Goal: Task Accomplishment & Management: Manage account settings

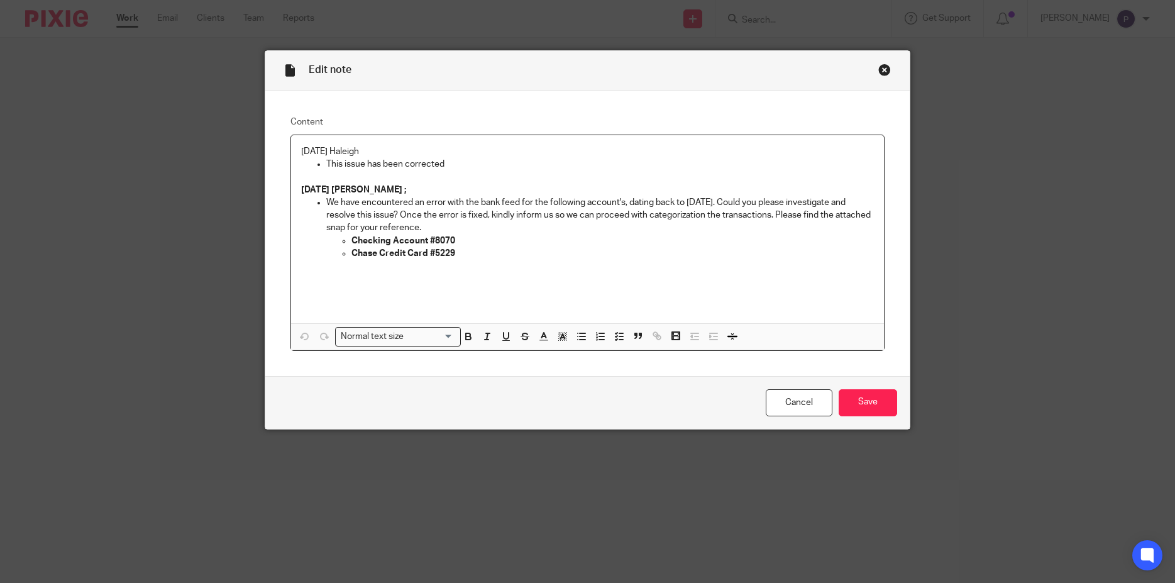
click at [301, 151] on p "[DATE] Haleigh" at bounding box center [587, 151] width 573 height 13
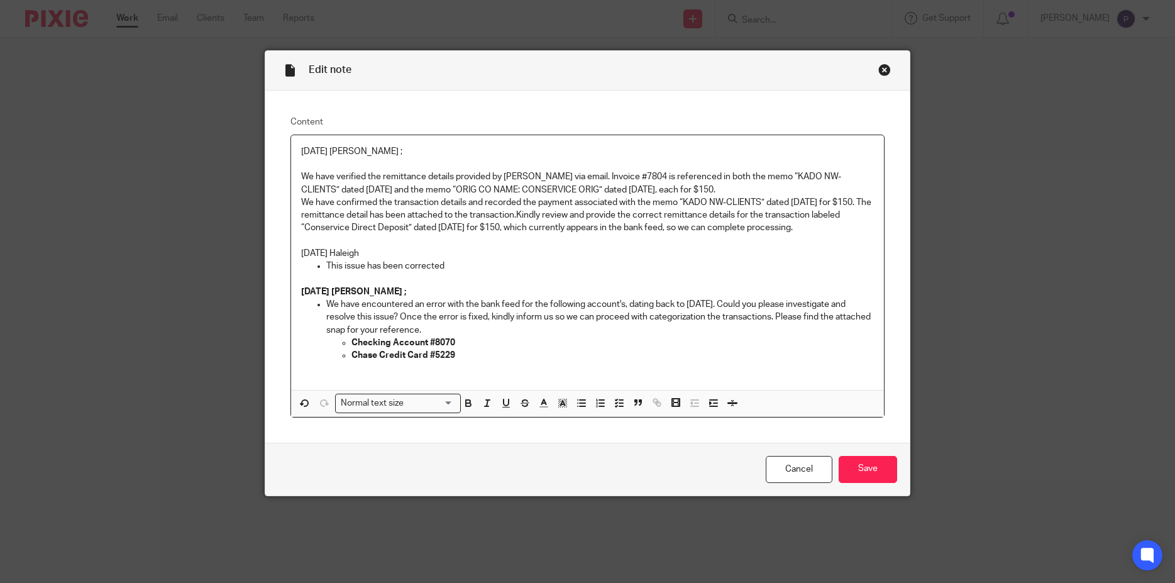
click at [301, 179] on p "We have verified the remittance details provided by Martin via email. Invoice #…" at bounding box center [587, 201] width 573 height 63
click at [579, 403] on icon "button" at bounding box center [581, 402] width 11 height 11
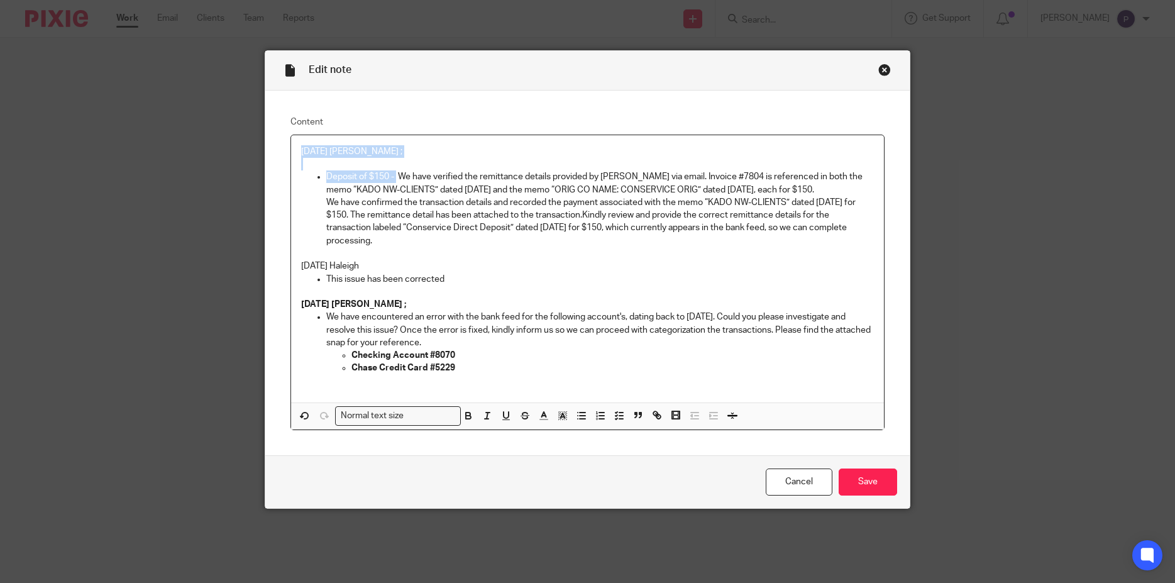
drag, startPoint x: 388, startPoint y: 178, endPoint x: 284, endPoint y: 144, distance: 109.1
click at [284, 144] on div "Content 08/20/2025 Penny ; Deposit of $150 - We have verified the remittance de…" at bounding box center [587, 273] width 645 height 365
click at [444, 222] on p "Deposit of $150 - We have verified the remittance details provided by Martin vi…" at bounding box center [600, 208] width 548 height 77
click at [397, 175] on p "Deposit of $150 - We have verified the remittance details provided by Martin vi…" at bounding box center [600, 208] width 548 height 77
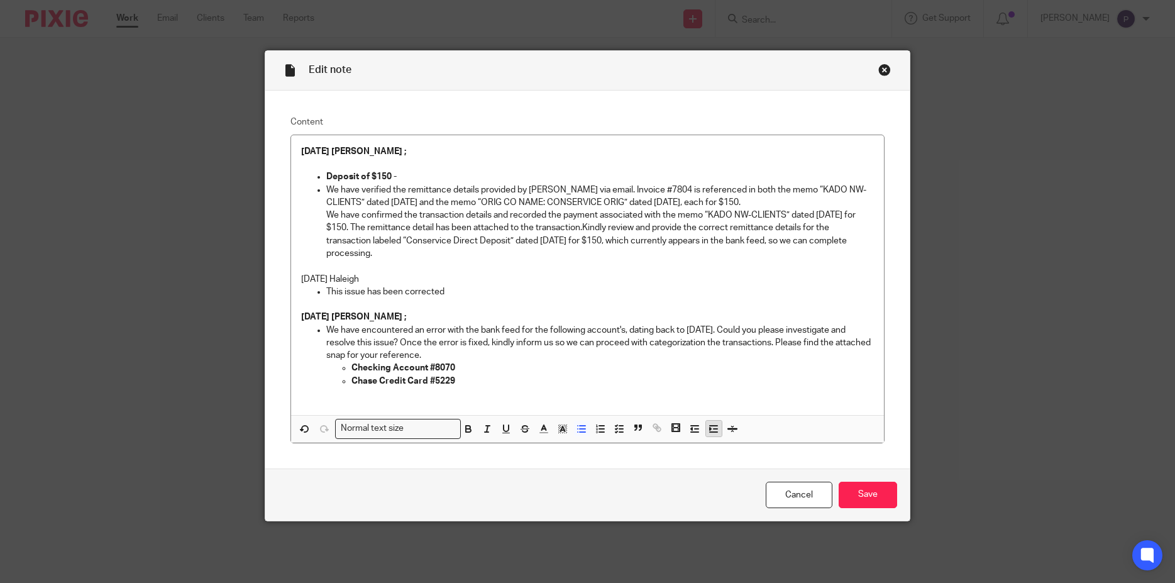
click at [713, 429] on line "button" at bounding box center [715, 429] width 4 height 0
click at [351, 212] on p "We have verified the remittance details provided by Martin via email. Invoice #…" at bounding box center [612, 222] width 523 height 77
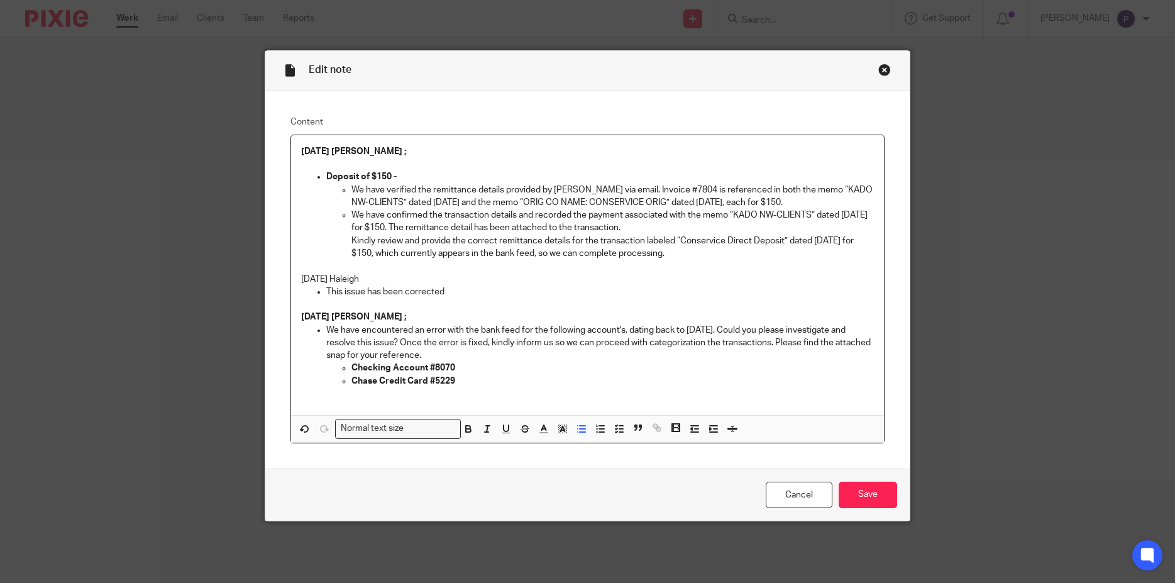
click at [346, 242] on ul "We have verified the remittance details provided by Martin via email. Invoice #…" at bounding box center [600, 222] width 548 height 77
click at [514, 214] on p "We have confirmed the transaction details and recorded the payment associated w…" at bounding box center [612, 222] width 523 height 26
click at [703, 264] on p at bounding box center [587, 266] width 573 height 13
drag, startPoint x: 683, startPoint y: 257, endPoint x: 319, endPoint y: 178, distance: 372.5
click at [326, 178] on li "Deposit of $150 - We have verified the remittance details provided by Martin vi…" at bounding box center [600, 214] width 548 height 89
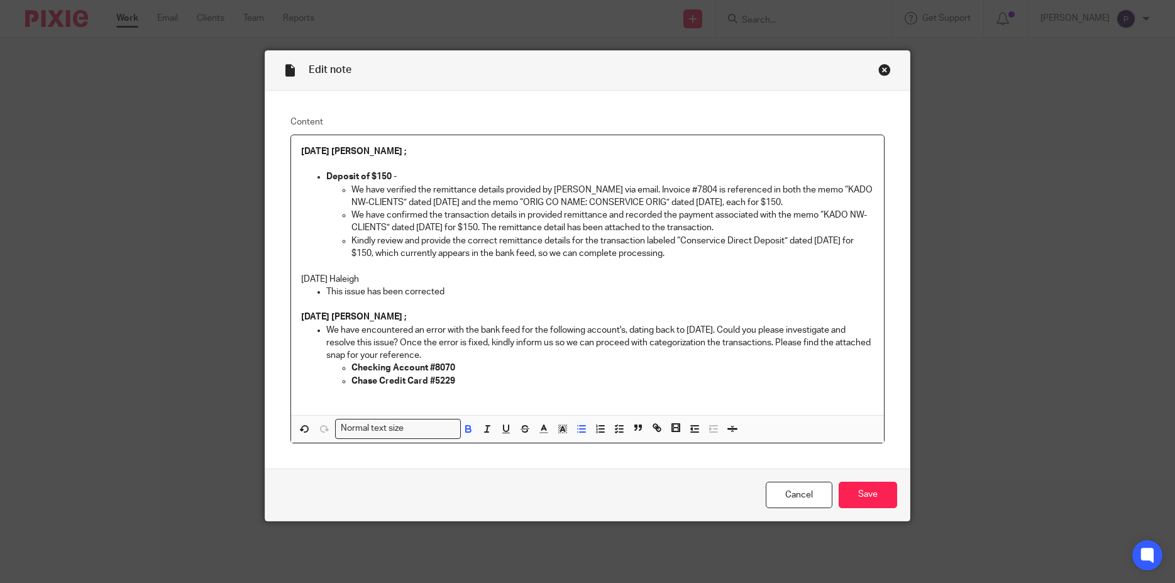
copy li "Deposit of $150 - We have verified the remittance details provided by Martin vi…"
click at [872, 502] on input "Save" at bounding box center [868, 495] width 58 height 27
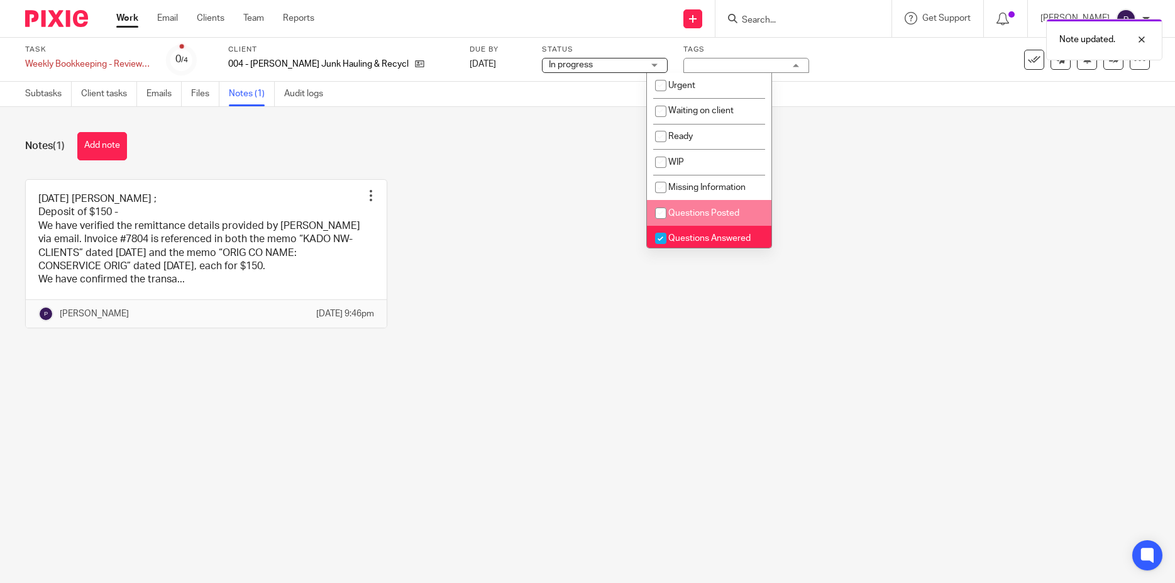
click at [662, 212] on input "checkbox" at bounding box center [661, 213] width 24 height 24
checkbox input "true"
click at [658, 239] on input "checkbox" at bounding box center [661, 238] width 24 height 24
checkbox input "false"
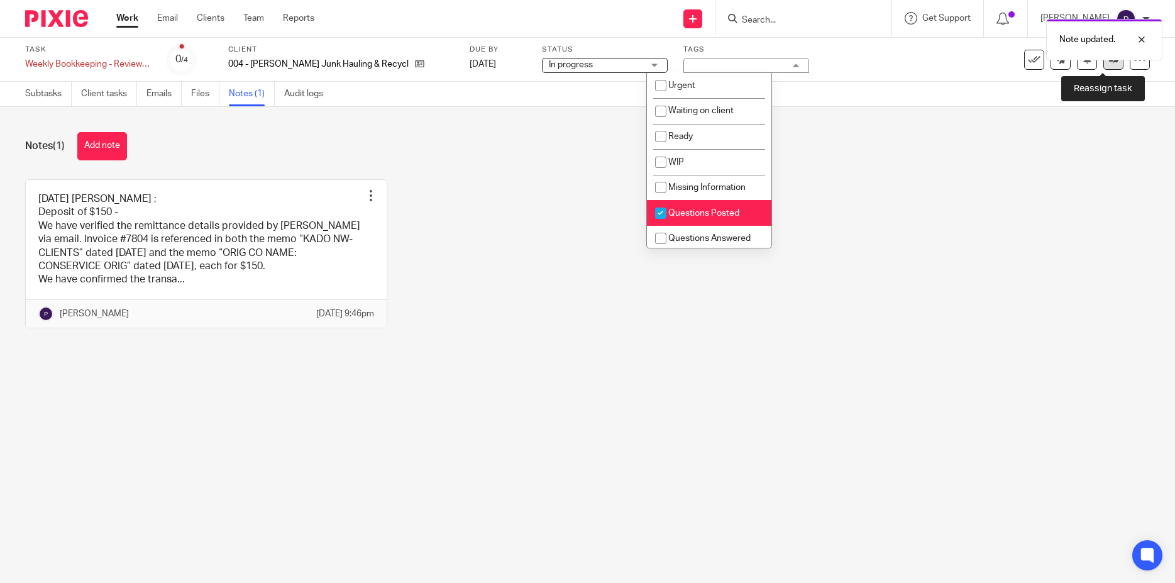
click at [1103, 64] on link at bounding box center [1113, 60] width 20 height 20
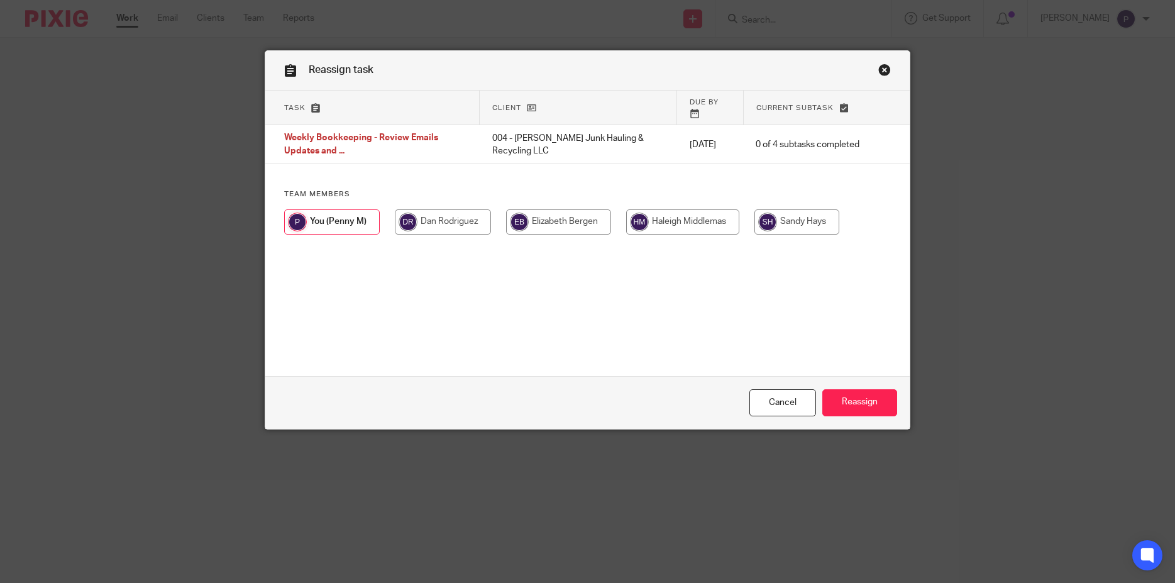
click at [686, 216] on input "radio" at bounding box center [682, 221] width 113 height 25
radio input "true"
click at [846, 402] on input "Reassign" at bounding box center [859, 402] width 75 height 27
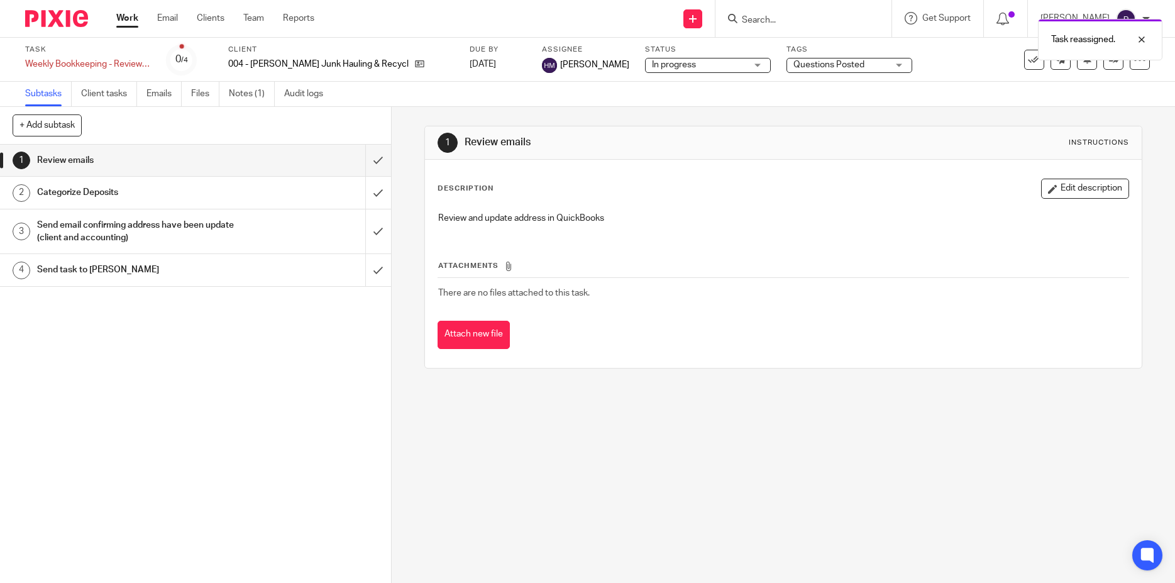
click at [118, 18] on link "Work" at bounding box center [127, 18] width 22 height 13
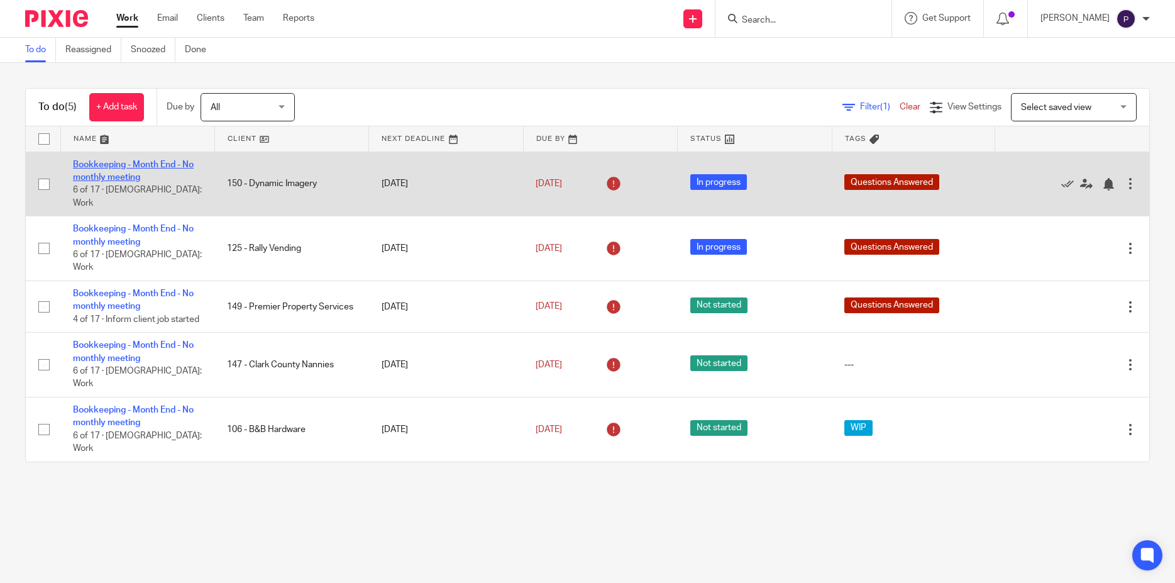
click at [110, 166] on link "Bookkeeping - Month End - No monthly meeting" at bounding box center [133, 170] width 121 height 21
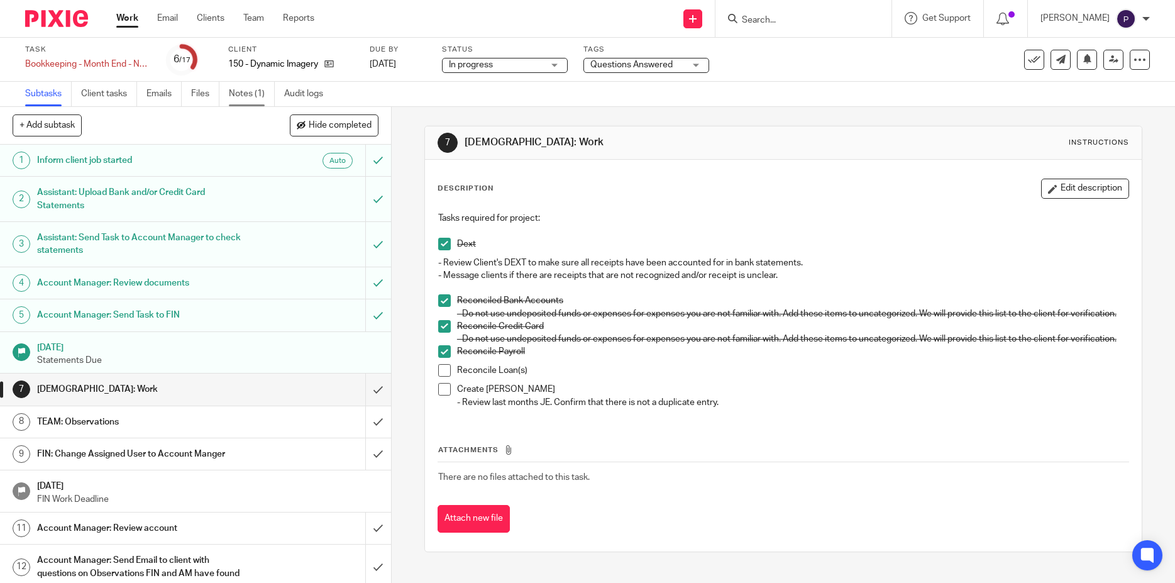
click at [258, 99] on link "Notes (1)" at bounding box center [252, 94] width 46 height 25
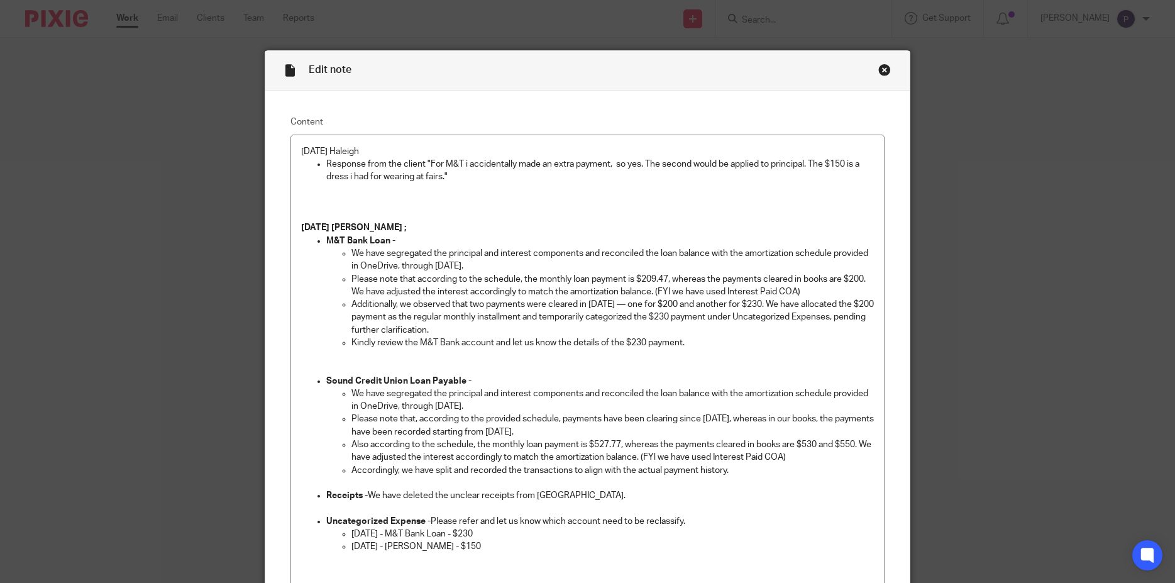
click at [470, 189] on p at bounding box center [600, 190] width 548 height 13
drag, startPoint x: 388, startPoint y: 179, endPoint x: 319, endPoint y: 167, distance: 69.7
click at [326, 167] on li "Response from the client "For M&T i accidentally made an extra payment, so yes.…" at bounding box center [600, 177] width 548 height 38
copy p "Response from the client "For M&T i accidentally made an extra payment, so yes.…"
click at [301, 150] on p "[DATE] Haleigh" at bounding box center [587, 151] width 573 height 13
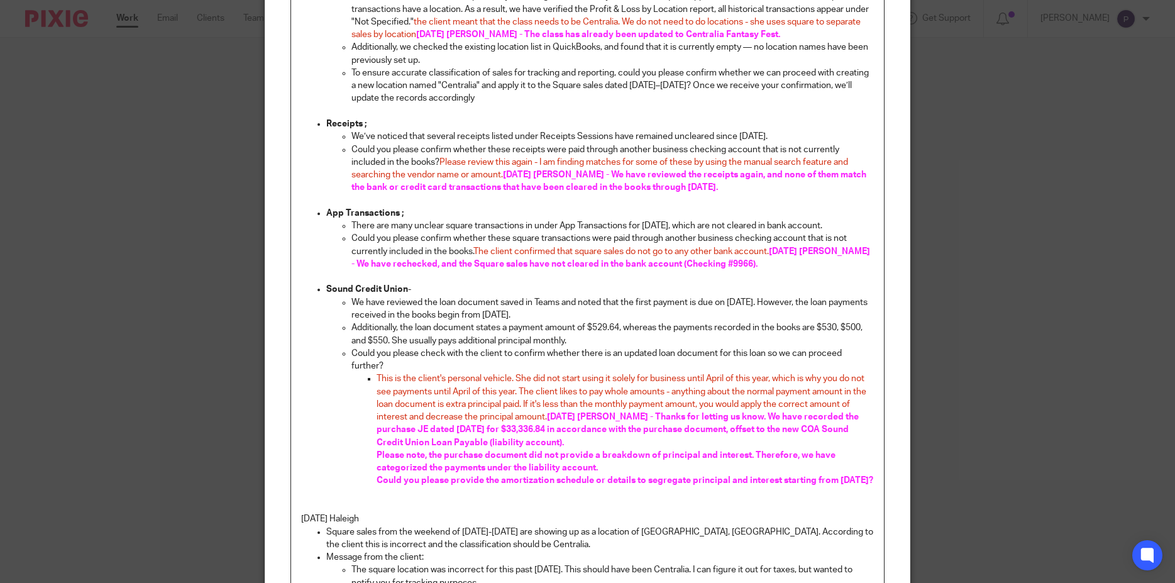
scroll to position [1748, 0]
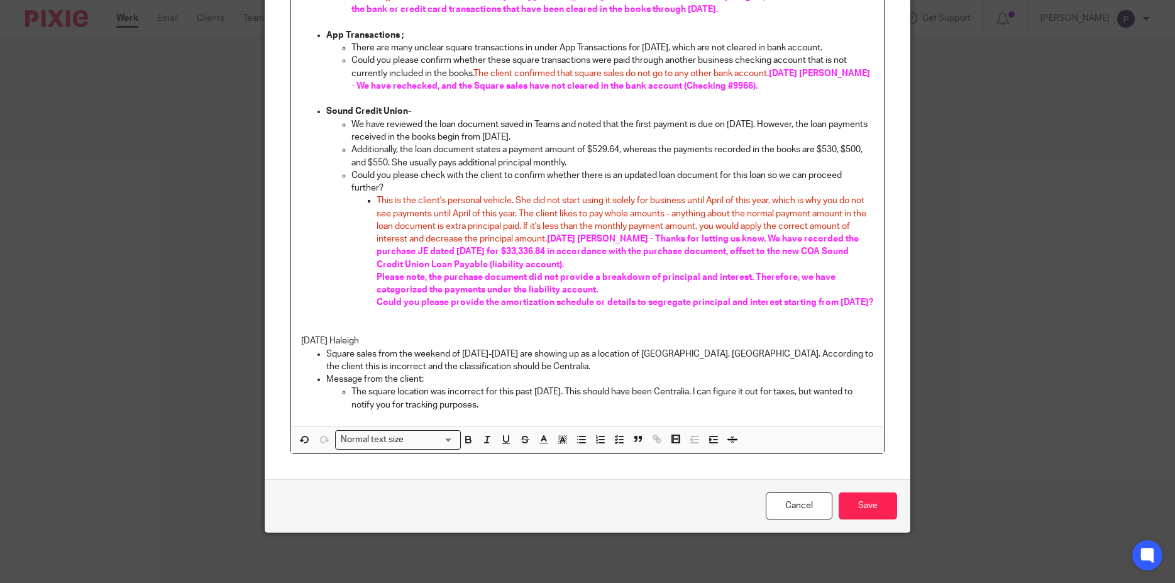
click at [578, 443] on line "button" at bounding box center [578, 443] width 0 height 0
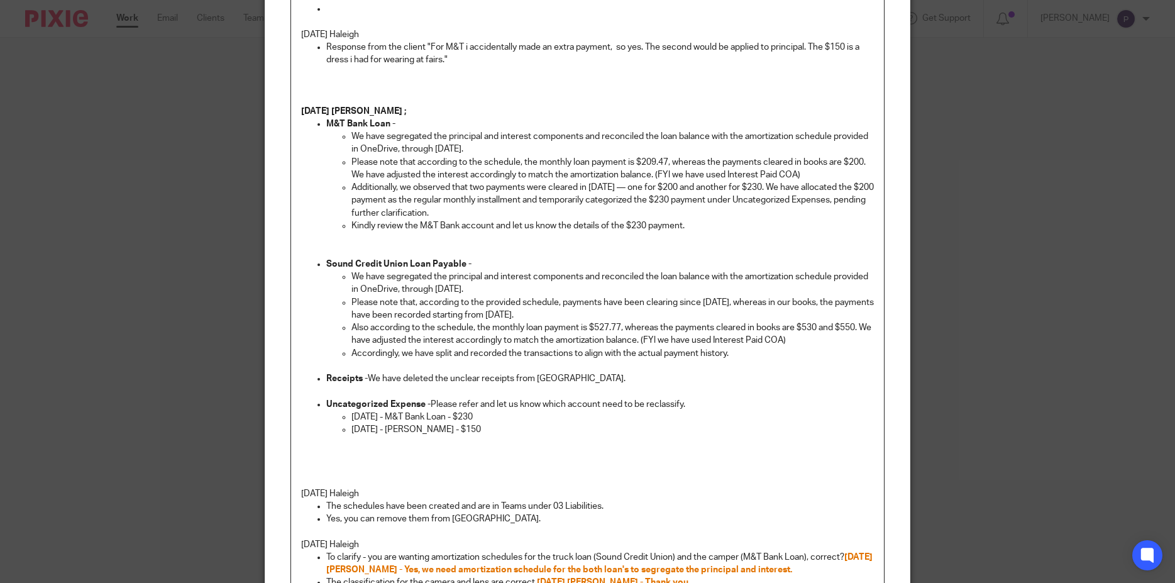
scroll to position [0, 0]
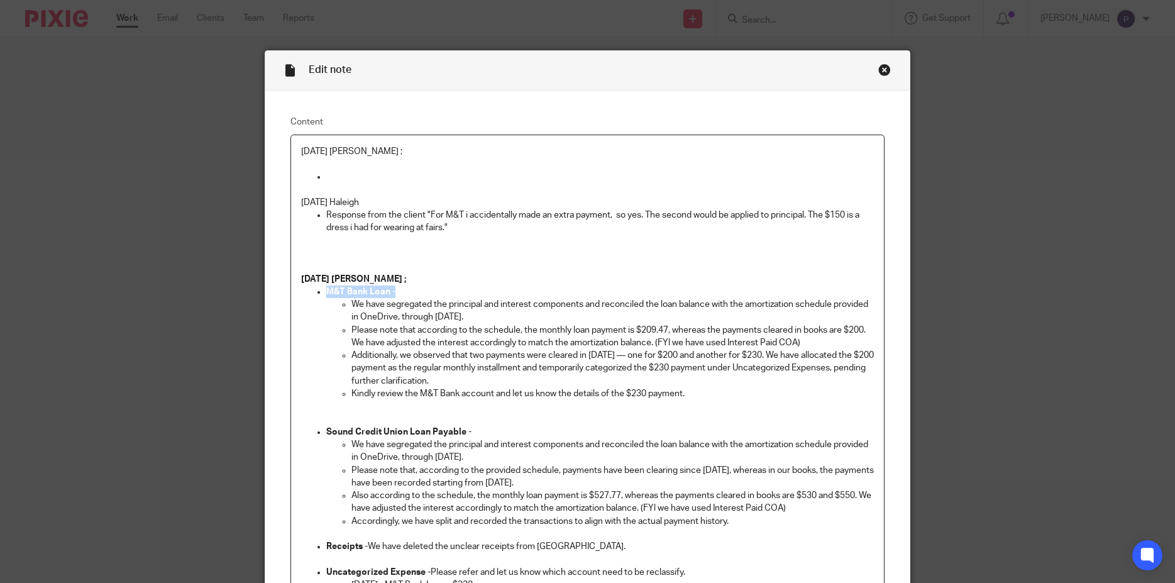
drag, startPoint x: 341, startPoint y: 292, endPoint x: 407, endPoint y: 292, distance: 65.4
click at [407, 292] on p "M&T Bank Loan -" at bounding box center [600, 291] width 548 height 13
copy strong "M&T Bank Loan -"
click at [337, 180] on p at bounding box center [600, 176] width 548 height 13
click at [697, 176] on p "M&T Bank Loan - Thanks for letting us know, We have categorized the extra payme…" at bounding box center [600, 176] width 548 height 13
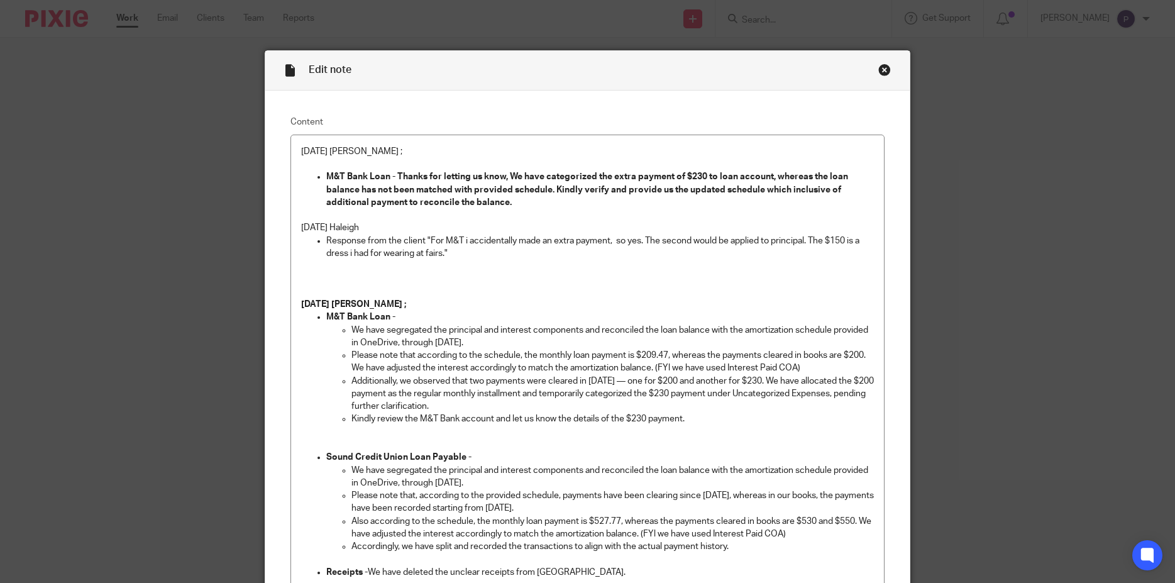
click at [522, 200] on p "M&T Bank Loan - Thanks for letting us know, We have categorized the extra payme…" at bounding box center [600, 189] width 548 height 38
drag, startPoint x: 395, startPoint y: 199, endPoint x: 321, endPoint y: 178, distance: 77.0
click at [326, 178] on p "M&T Bank Loan - Thanks for letting us know, We have categorized the extra payme…" at bounding box center [600, 189] width 548 height 38
copy strong "M&T Bank Loan - Thanks for letting us know, We have categorized the extra payme…"
click at [541, 207] on p "M&T Bank Loan - Thanks for letting us know, We have categorized the extra payme…" at bounding box center [600, 189] width 548 height 38
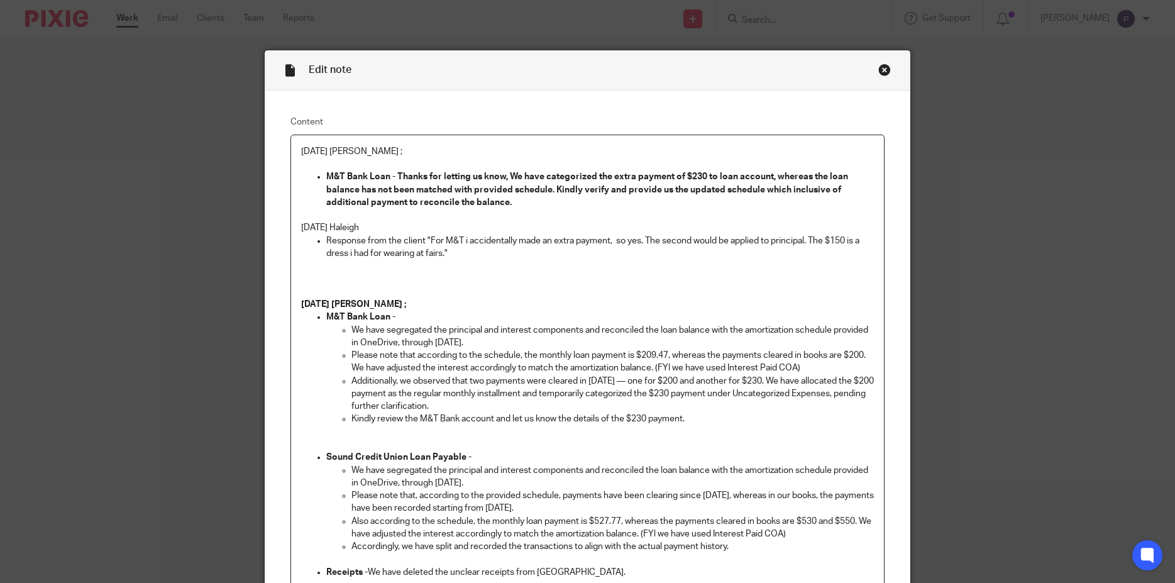
click at [509, 202] on p "M&T Bank Loan - Thanks for letting us know, We have categorized the extra payme…" at bounding box center [600, 189] width 548 height 38
drag, startPoint x: 509, startPoint y: 202, endPoint x: 390, endPoint y: 177, distance: 121.3
click at [390, 177] on p "M&T Bank Loan - Thanks for letting us know, We have categorized the extra payme…" at bounding box center [600, 189] width 548 height 38
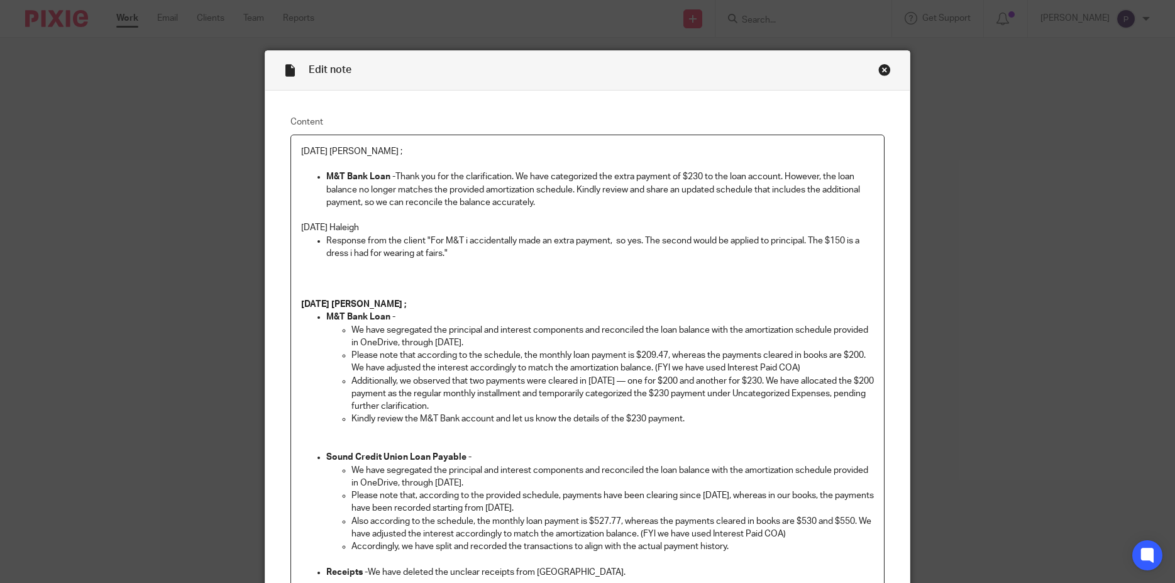
click at [533, 202] on p "M&T Bank Loan - Thank you for the clarification. We have categorized the extra …" at bounding box center [600, 189] width 548 height 38
drag, startPoint x: 374, startPoint y: 152, endPoint x: 196, endPoint y: 150, distance: 177.9
click at [196, 150] on div "Edit note Content 08/20/2025 Penny ; M&T Bank Loan - Thank you for the clarific…" at bounding box center [587, 291] width 1175 height 583
drag, startPoint x: 642, startPoint y: 239, endPoint x: 803, endPoint y: 239, distance: 161.6
click at [803, 239] on p "Response from the client "For M&T i accidentally made an extra payment, so yes.…" at bounding box center [600, 247] width 548 height 26
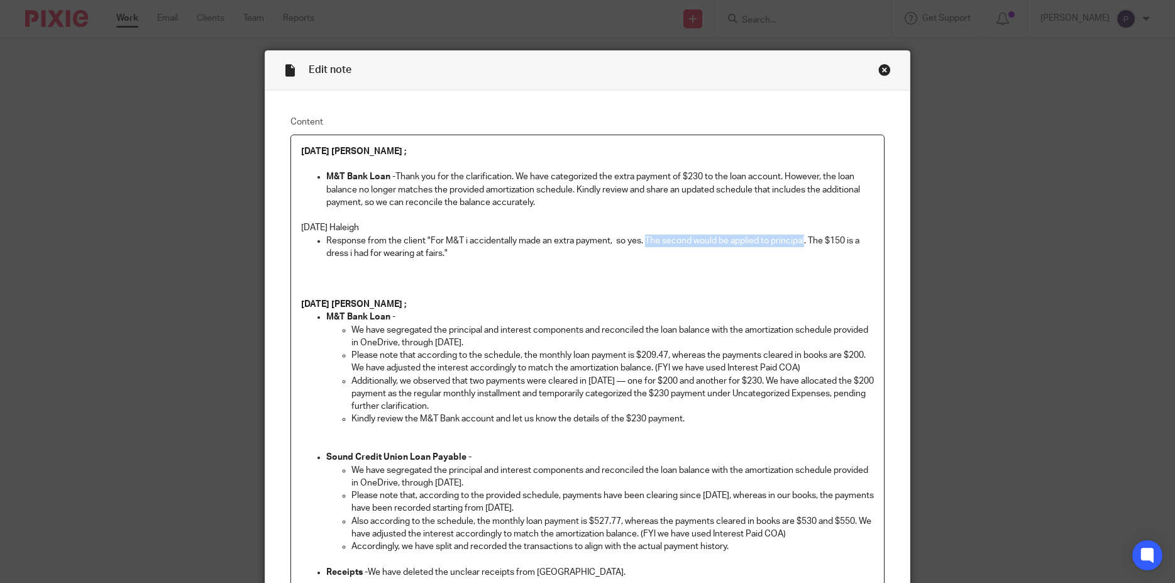
copy p "The second would be applied to principal"
click at [714, 264] on p at bounding box center [600, 266] width 548 height 13
click at [1011, 428] on div "Edit note Content 08/20/2025 Penny ; M&T Bank Loan - Thank you for the clarific…" at bounding box center [587, 291] width 1175 height 583
click at [837, 293] on p at bounding box center [587, 286] width 573 height 26
drag, startPoint x: 808, startPoint y: 237, endPoint x: 801, endPoint y: 253, distance: 16.9
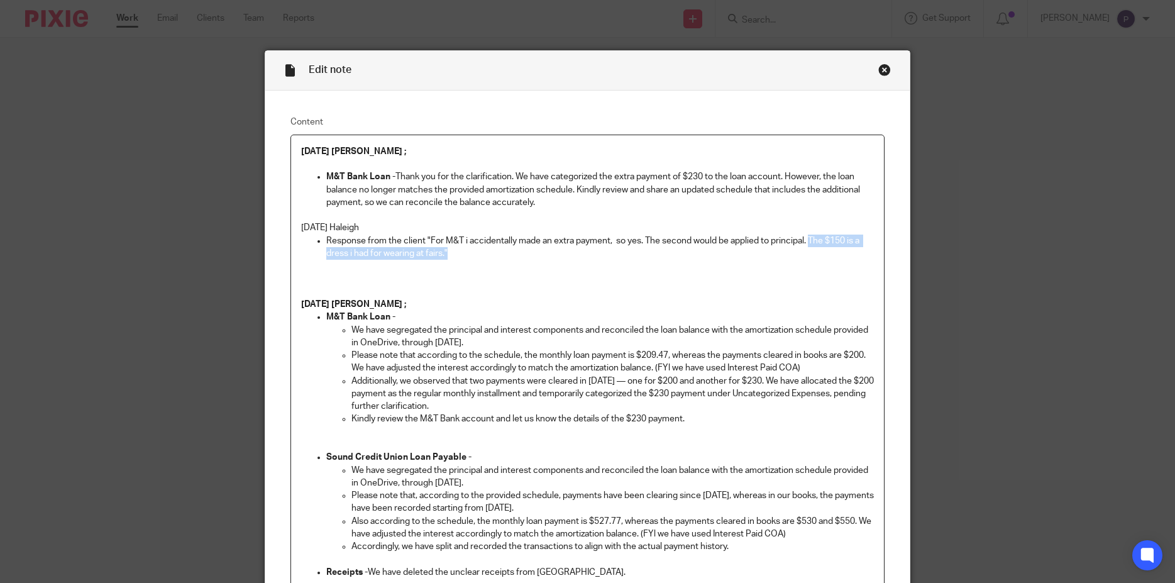
click at [801, 253] on p "Response from the client "For M&T i accidentally made an extra payment, so yes.…" at bounding box center [600, 247] width 548 height 26
copy p "The $150 is a dress i had for wearing at fairs.""
click at [536, 201] on p "M&T Bank Loan - Thank you for the clarification. We have categorized the extra …" at bounding box center [600, 189] width 548 height 38
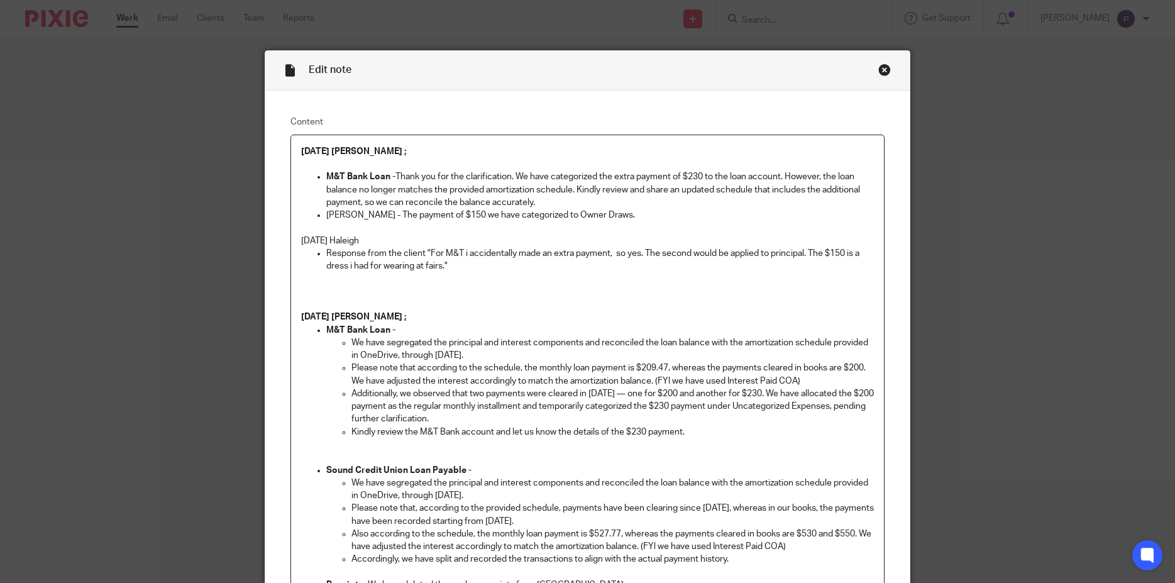
click at [536, 201] on p "M&T Bank Loan - Thank you for the clarification. We have categorized the extra …" at bounding box center [600, 189] width 548 height 38
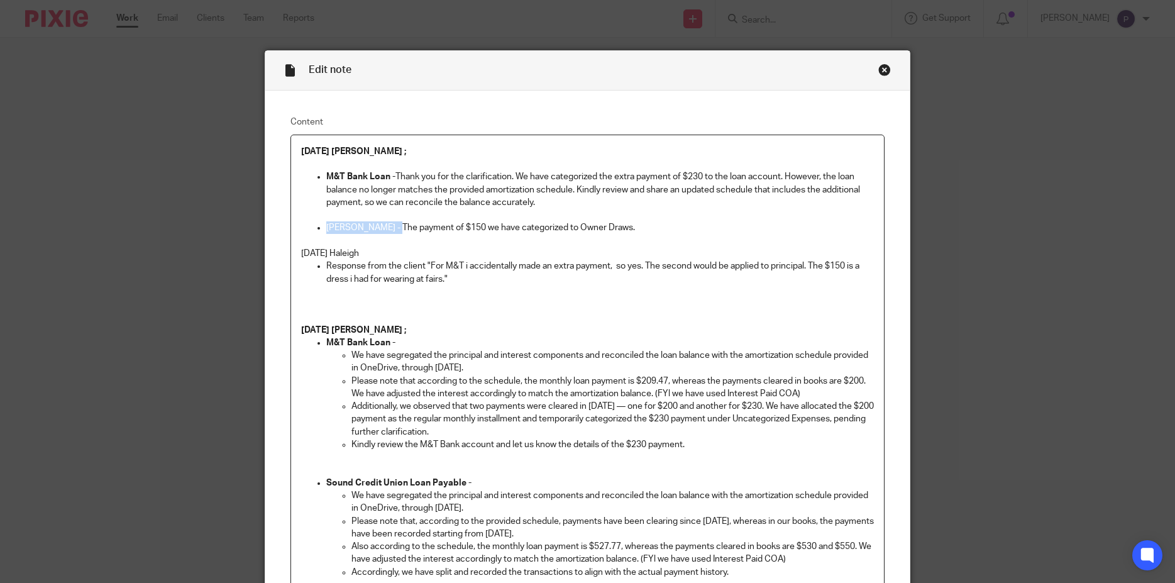
drag, startPoint x: 388, startPoint y: 228, endPoint x: 322, endPoint y: 231, distance: 66.7
click at [326, 231] on p "Lauren Edwards - The payment of $150 we have categorized to Owner Draws." at bounding box center [600, 227] width 548 height 13
click at [440, 245] on p at bounding box center [587, 240] width 573 height 13
drag, startPoint x: 634, startPoint y: 224, endPoint x: 321, endPoint y: 229, distance: 313.7
click at [326, 229] on li "Lauren Edwards - The payment of $150 we have categorized to Owner Draws." at bounding box center [600, 227] width 548 height 13
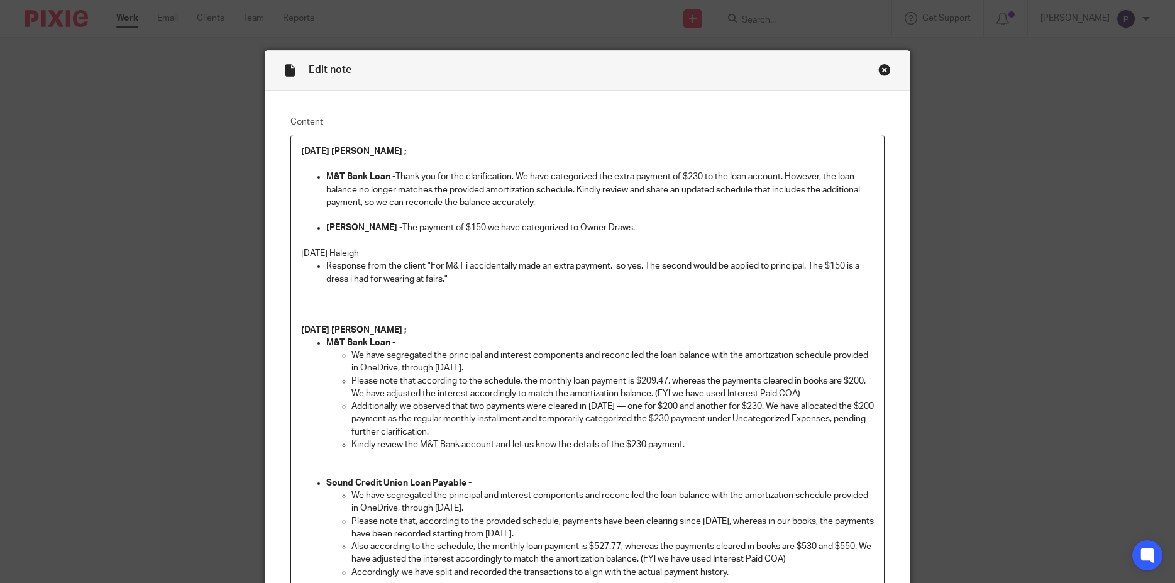
copy p "Lauren Edwards - The payment of $150 we have categorized to Owner Draws."
click at [489, 244] on p at bounding box center [587, 240] width 573 height 13
drag, startPoint x: 395, startPoint y: 227, endPoint x: 668, endPoint y: 228, distance: 273.5
click at [668, 228] on p "Lauren Edwards - The payment of $150 we have categorized to Owner Draws." at bounding box center [600, 227] width 548 height 13
click at [566, 224] on p "Lauren Edwards - The $150 payment has been categorized under Owner’s Draw ." at bounding box center [600, 227] width 548 height 13
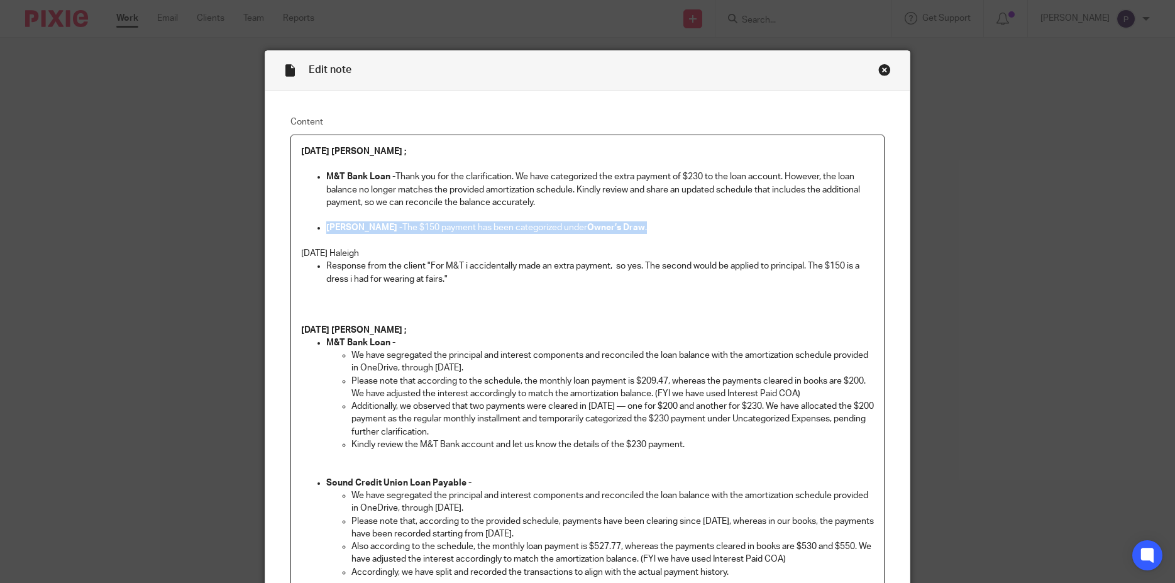
click at [566, 224] on p "Lauren Edwards - The $150 payment has been categorized under Owner’s Draw ." at bounding box center [600, 227] width 548 height 13
click at [531, 230] on p "Lauren Edwards - The $150 payment has been categorized under Owner’s Draw ." at bounding box center [600, 227] width 548 height 13
drag, startPoint x: 585, startPoint y: 227, endPoint x: 678, endPoint y: 227, distance: 93.0
click at [678, 227] on p "Lauren Edwards - The $150 payment has been categorized under Owner’s Draw ." at bounding box center [600, 227] width 548 height 13
click at [673, 229] on p "Lauren Edwards - The $150 payment has been categorized under Owner’s Draw." at bounding box center [600, 227] width 548 height 13
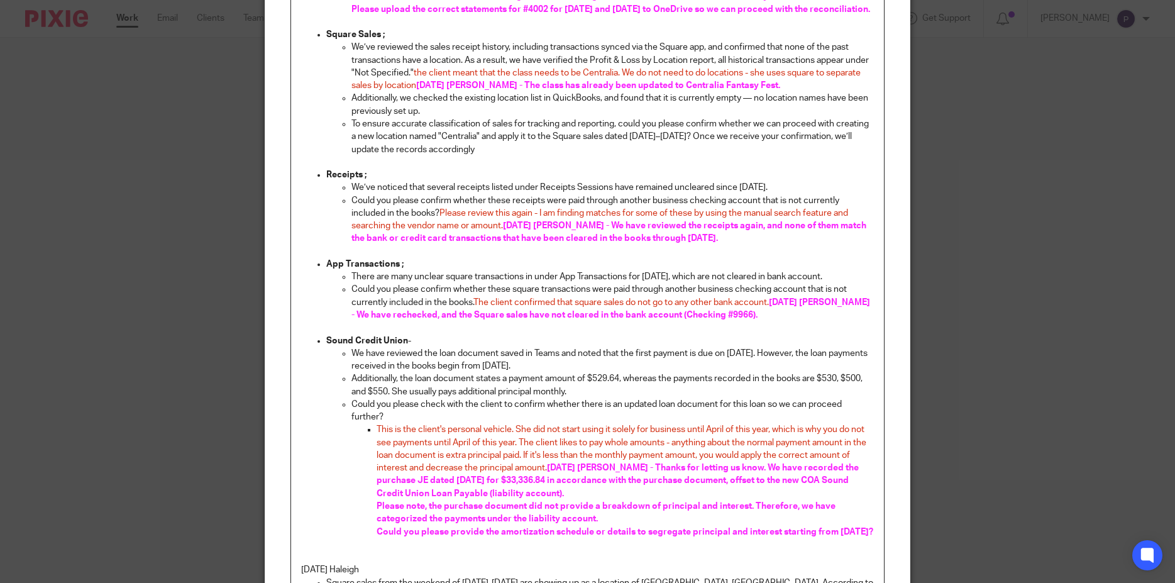
scroll to position [1798, 0]
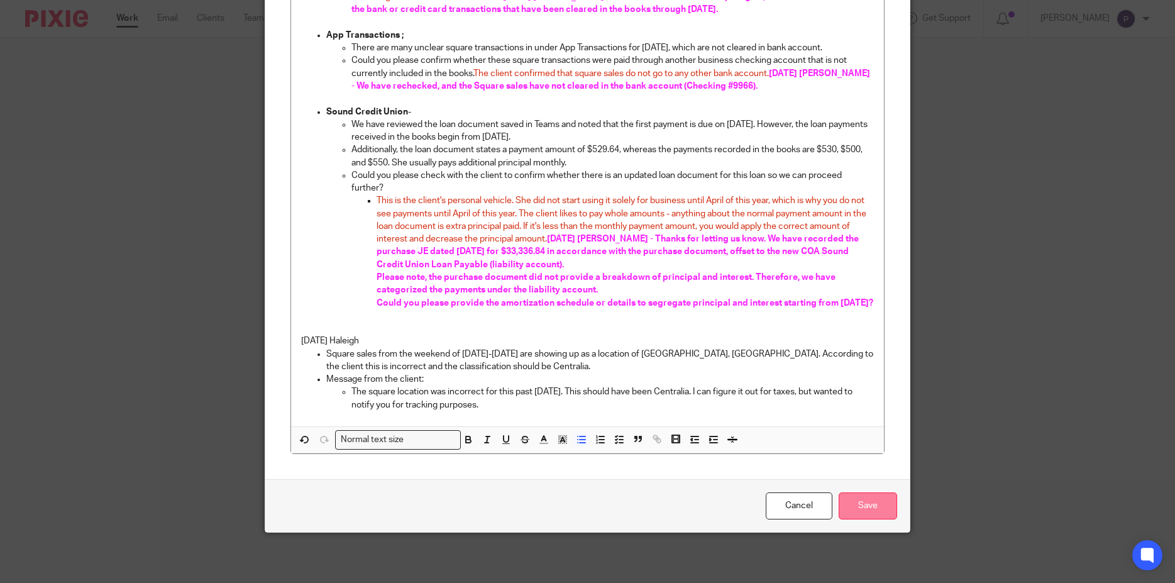
click at [855, 499] on input "Save" at bounding box center [868, 505] width 58 height 27
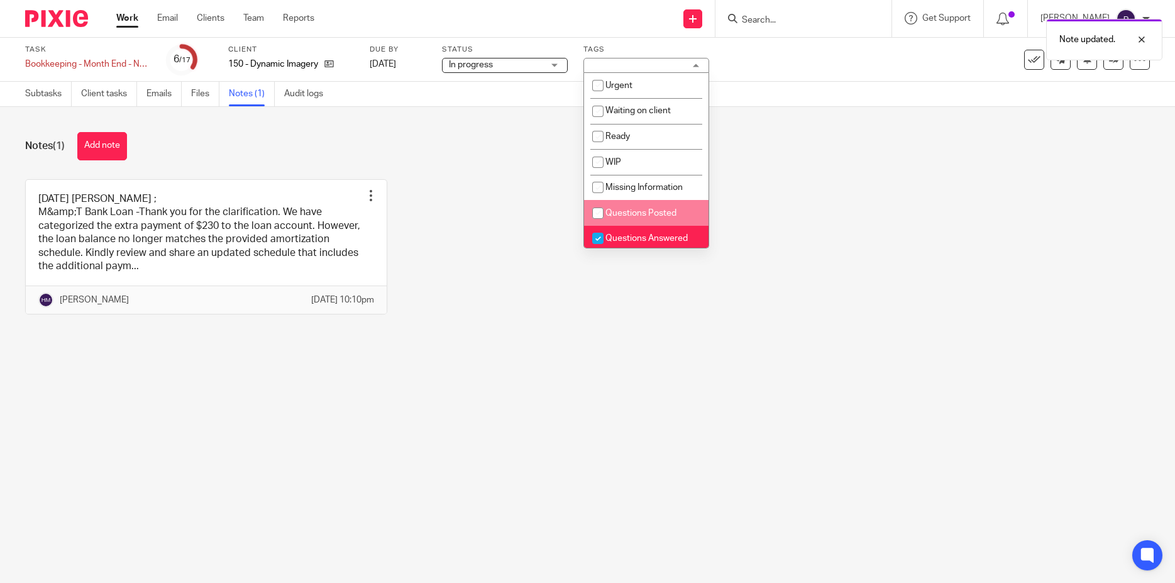
click at [595, 211] on input "checkbox" at bounding box center [598, 213] width 24 height 24
checkbox input "true"
click at [595, 240] on input "checkbox" at bounding box center [598, 238] width 24 height 24
checkbox input "false"
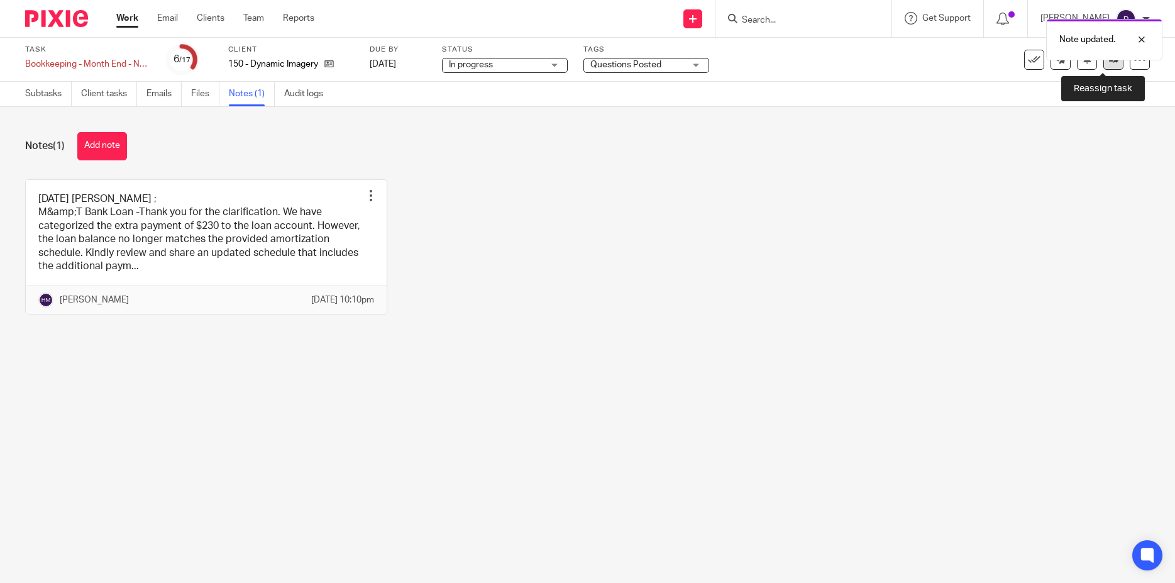
click at [1109, 63] on icon at bounding box center [1113, 59] width 9 height 9
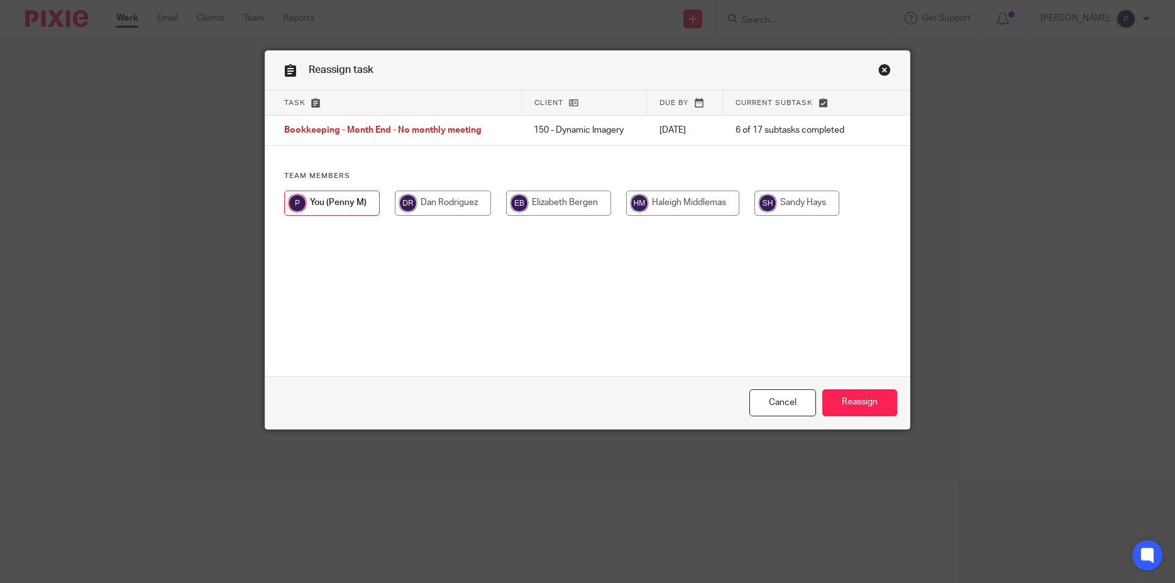
click at [680, 208] on input "radio" at bounding box center [682, 202] width 113 height 25
radio input "true"
click at [854, 400] on input "Reassign" at bounding box center [859, 402] width 75 height 27
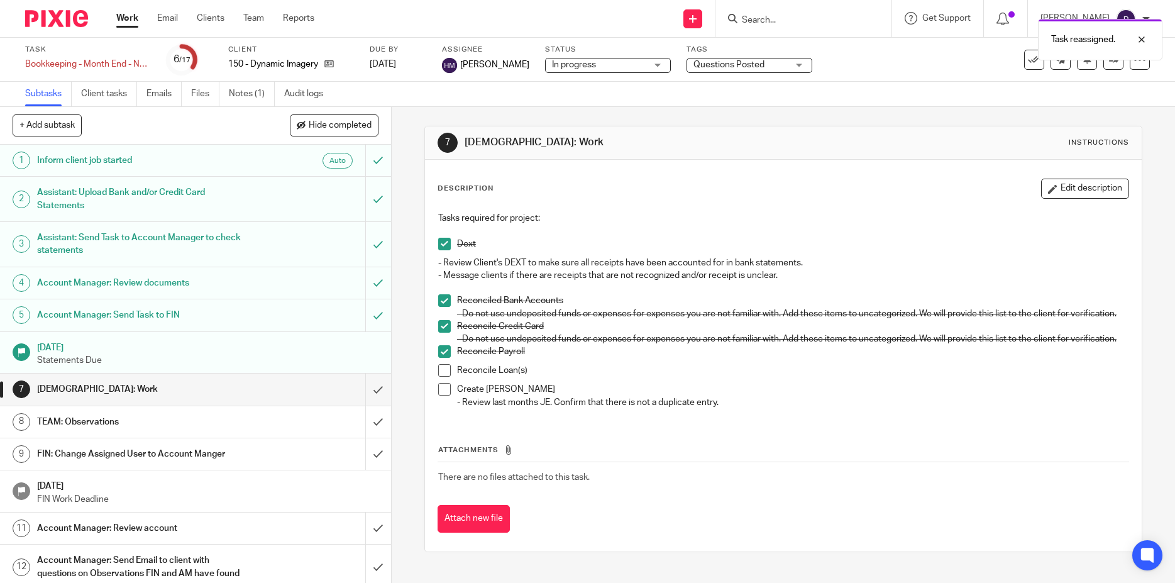
click at [129, 22] on link "Work" at bounding box center [127, 18] width 22 height 13
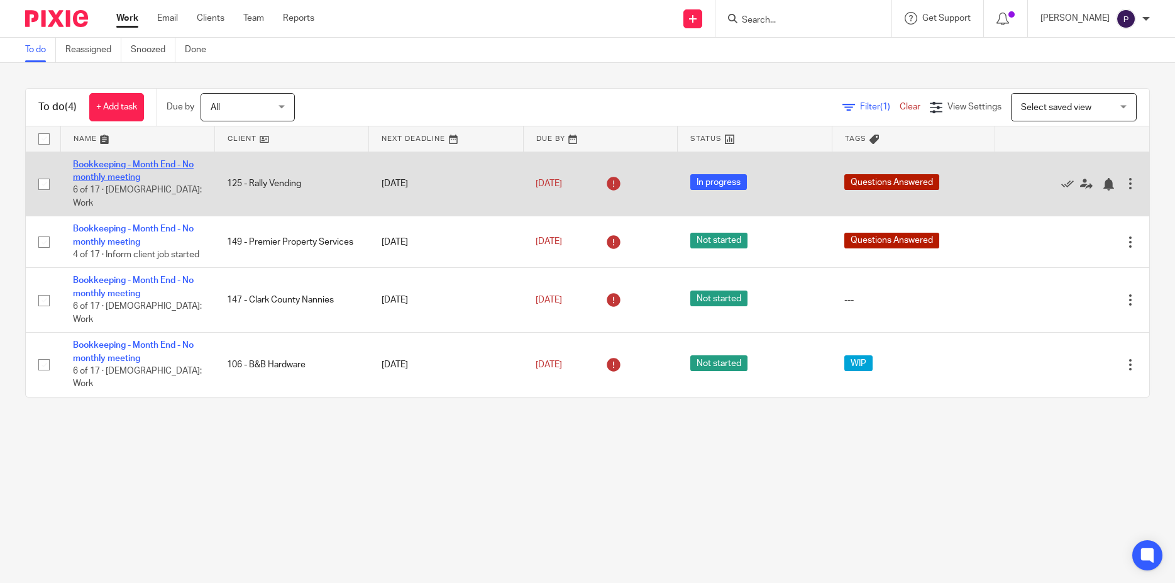
click at [128, 168] on link "Bookkeeping - Month End - No monthly meeting" at bounding box center [133, 170] width 121 height 21
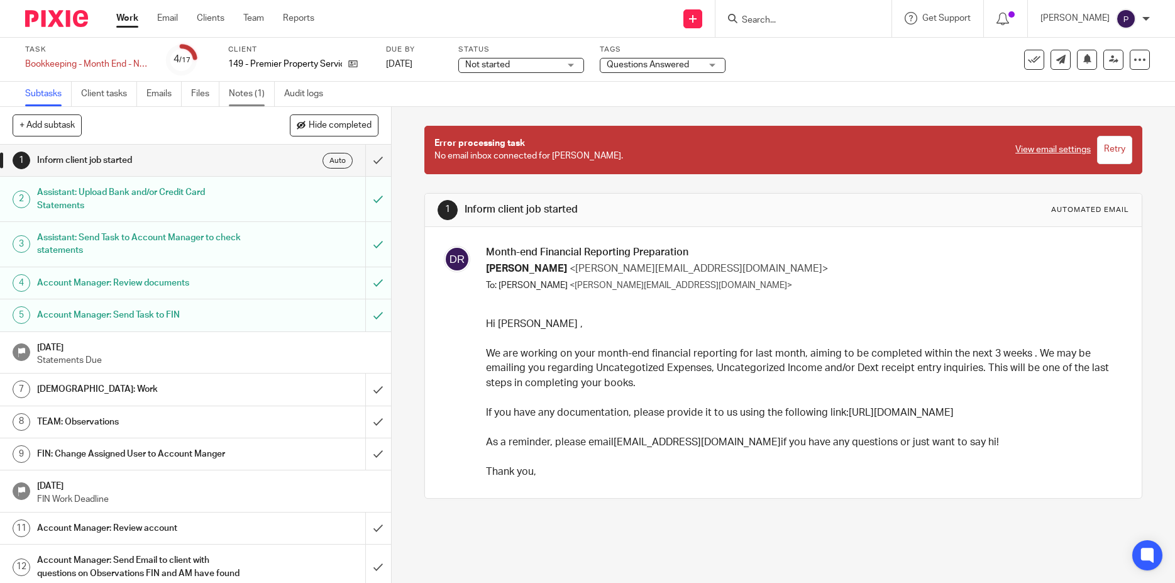
click at [247, 93] on link "Notes (1)" at bounding box center [252, 94] width 46 height 25
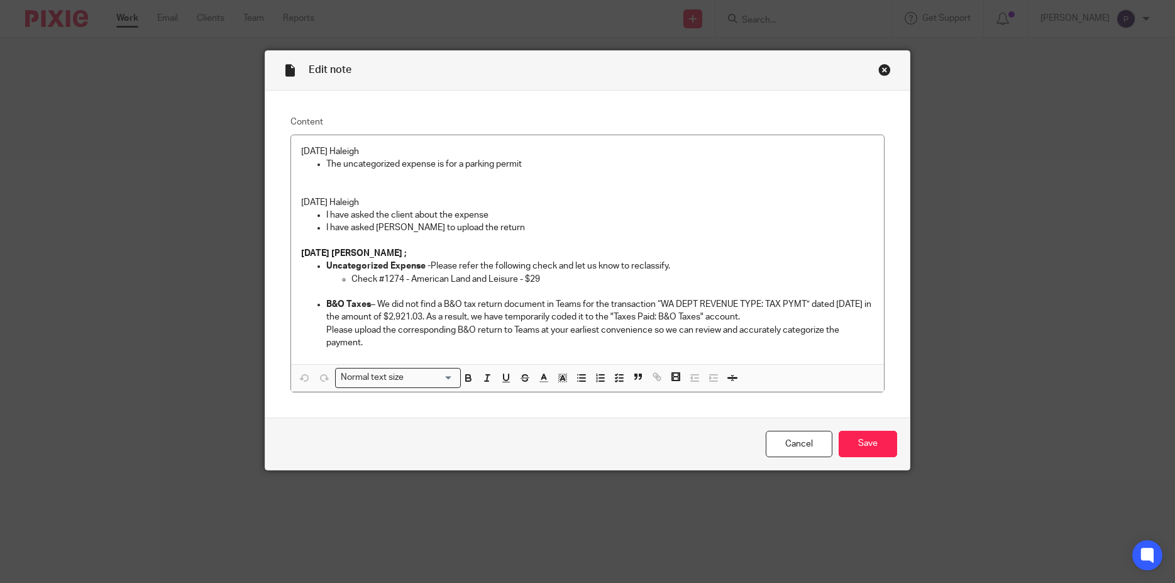
click at [532, 162] on p "The uncategorized expense is for a parking permit" at bounding box center [600, 164] width 548 height 13
click at [301, 150] on p "[DATE] Haleigh" at bounding box center [587, 151] width 573 height 13
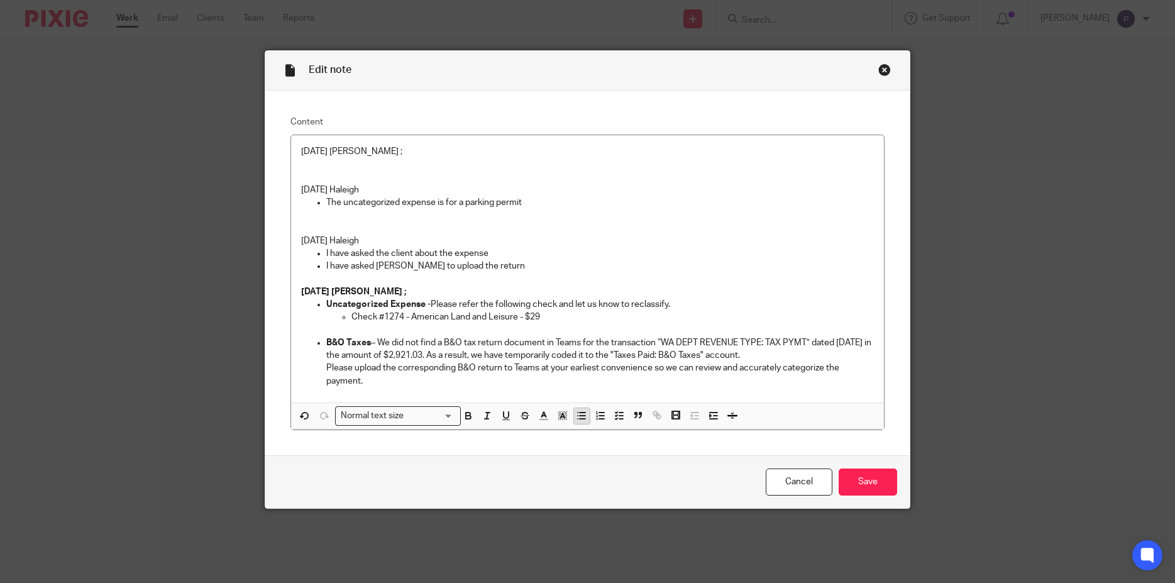
click at [576, 417] on icon "button" at bounding box center [581, 415] width 11 height 11
drag, startPoint x: 322, startPoint y: 302, endPoint x: 426, endPoint y: 303, distance: 103.7
click at [426, 303] on p "Uncategorized Expense - Please refer the following check and let us know to rec…" at bounding box center [600, 304] width 548 height 13
copy p "Uncategorized Expense -"
click at [327, 162] on p at bounding box center [600, 164] width 548 height 13
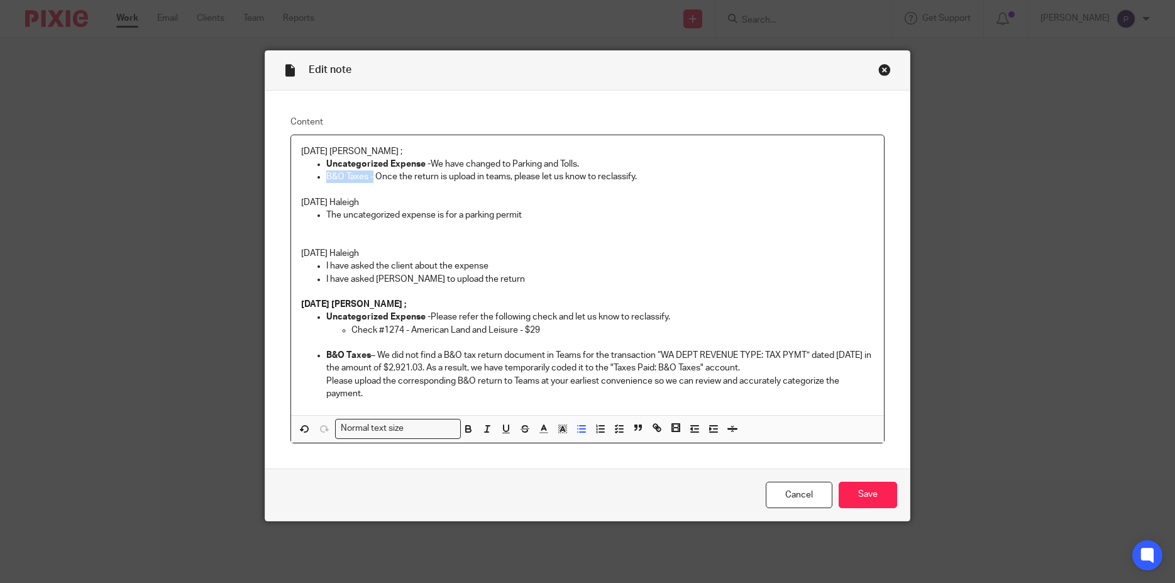
drag, startPoint x: 368, startPoint y: 174, endPoint x: 321, endPoint y: 175, distance: 47.8
click at [326, 175] on li "B&O Taxes - Once the return is upload in teams, please let us know to reclassif…" at bounding box center [600, 176] width 548 height 13
click at [441, 185] on p at bounding box center [587, 190] width 573 height 13
drag, startPoint x: 385, startPoint y: 149, endPoint x: 165, endPoint y: 148, distance: 220.0
click at [165, 148] on div "Edit note Content 08/20/2025 Penny ; Uncategorized Expense - We have changed to…" at bounding box center [587, 291] width 1175 height 583
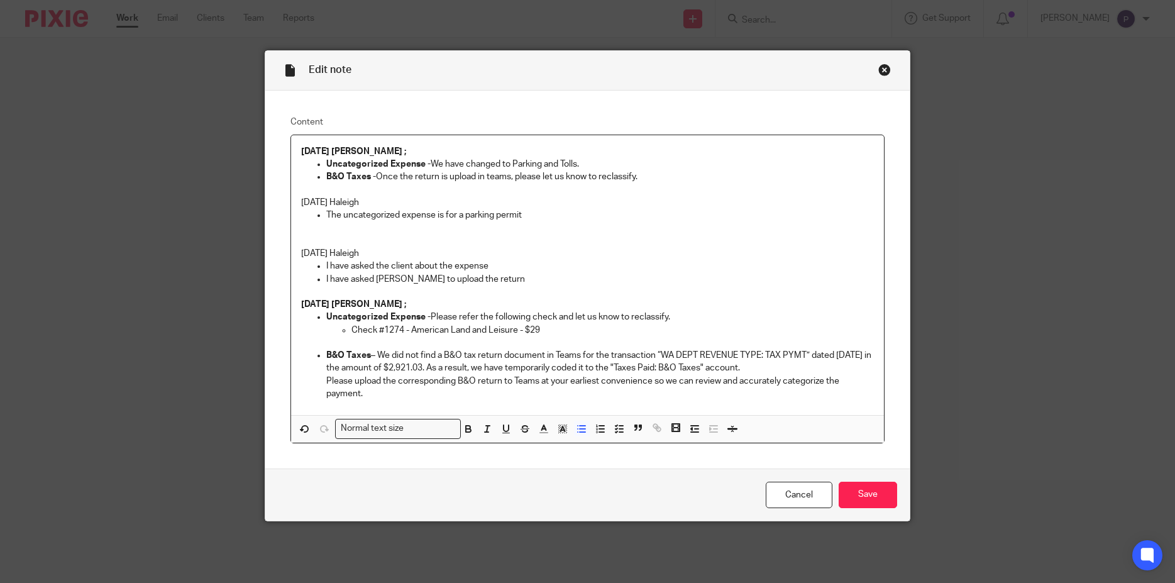
click at [611, 215] on p "The uncategorized expense is for a parking permit" at bounding box center [600, 215] width 548 height 13
click at [857, 498] on input "Save" at bounding box center [868, 495] width 58 height 27
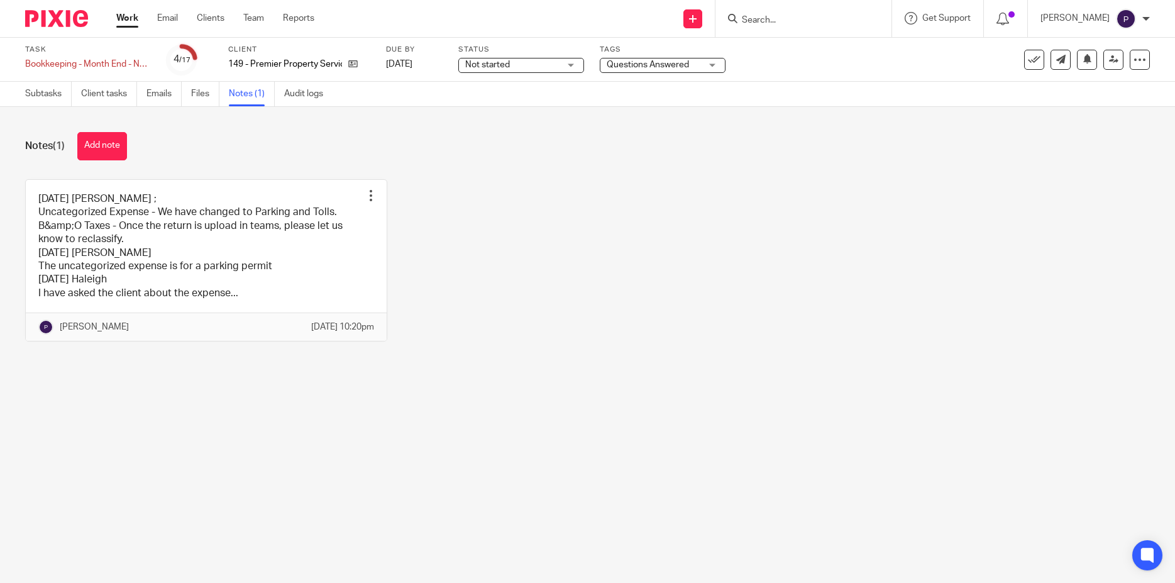
click at [678, 61] on span "Questions Answered" at bounding box center [648, 64] width 82 height 9
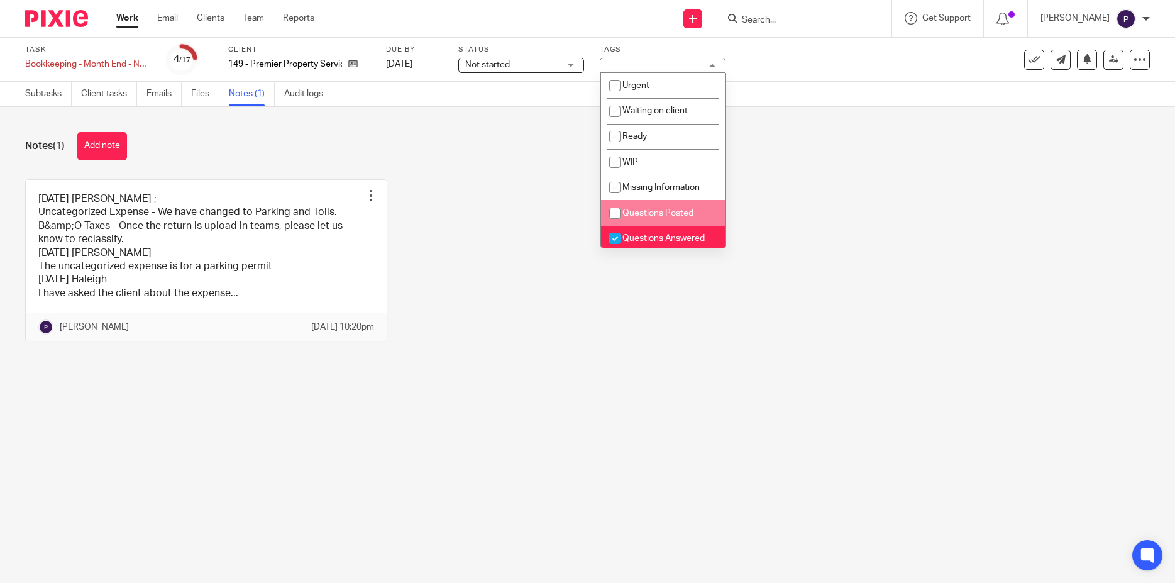
click at [615, 210] on input "checkbox" at bounding box center [615, 213] width 24 height 24
checkbox input "true"
click at [613, 239] on input "checkbox" at bounding box center [615, 238] width 24 height 24
checkbox input "false"
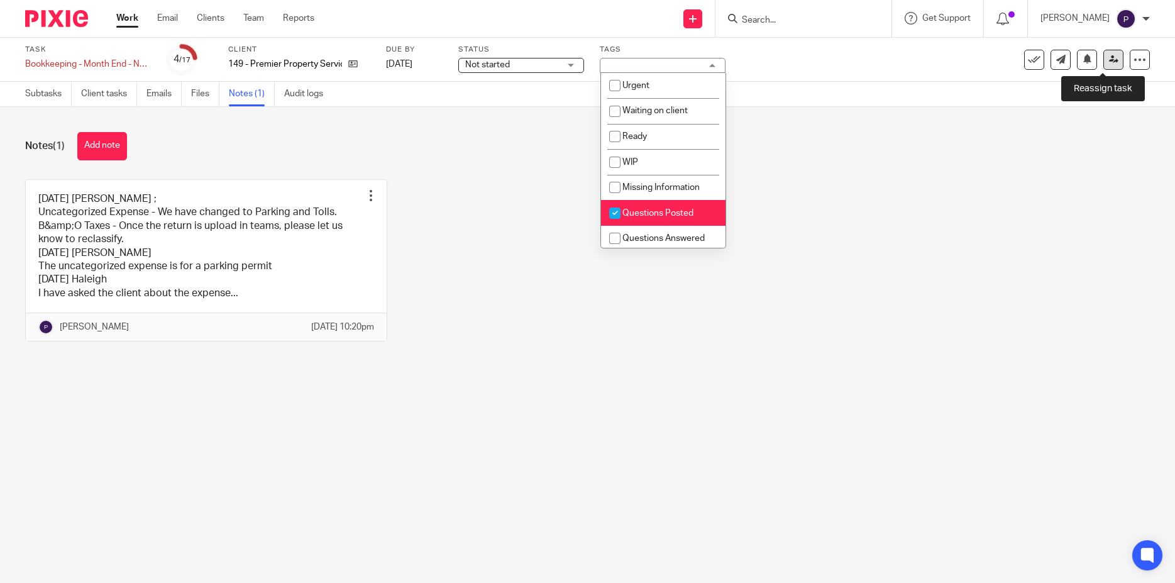
click at [1109, 58] on icon at bounding box center [1113, 59] width 9 height 9
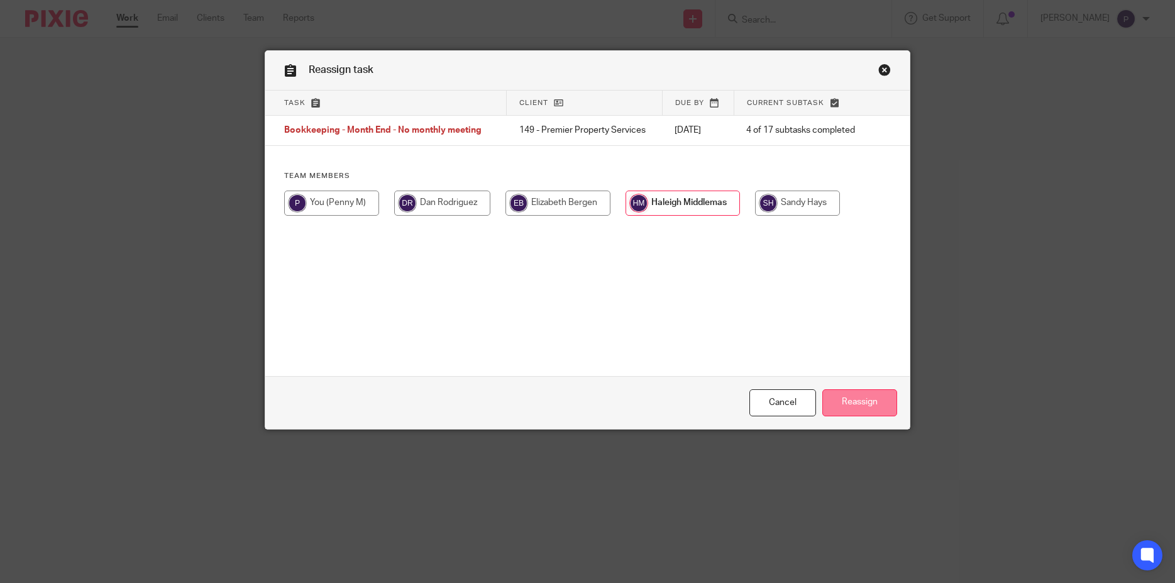
click at [854, 404] on input "Reassign" at bounding box center [859, 402] width 75 height 27
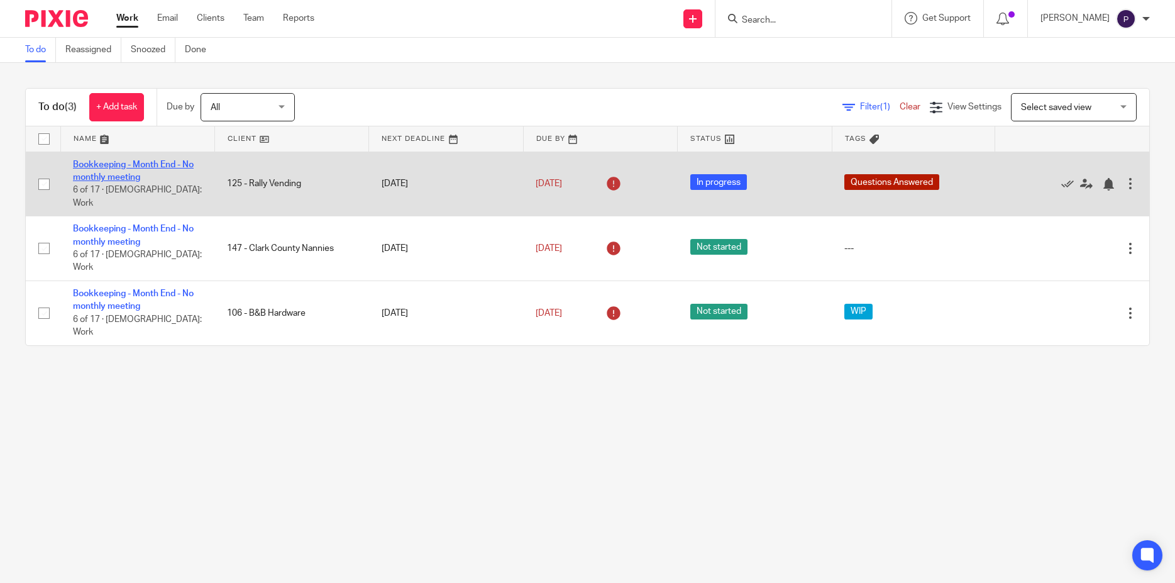
click at [133, 163] on link "Bookkeeping - Month End - No monthly meeting" at bounding box center [133, 170] width 121 height 21
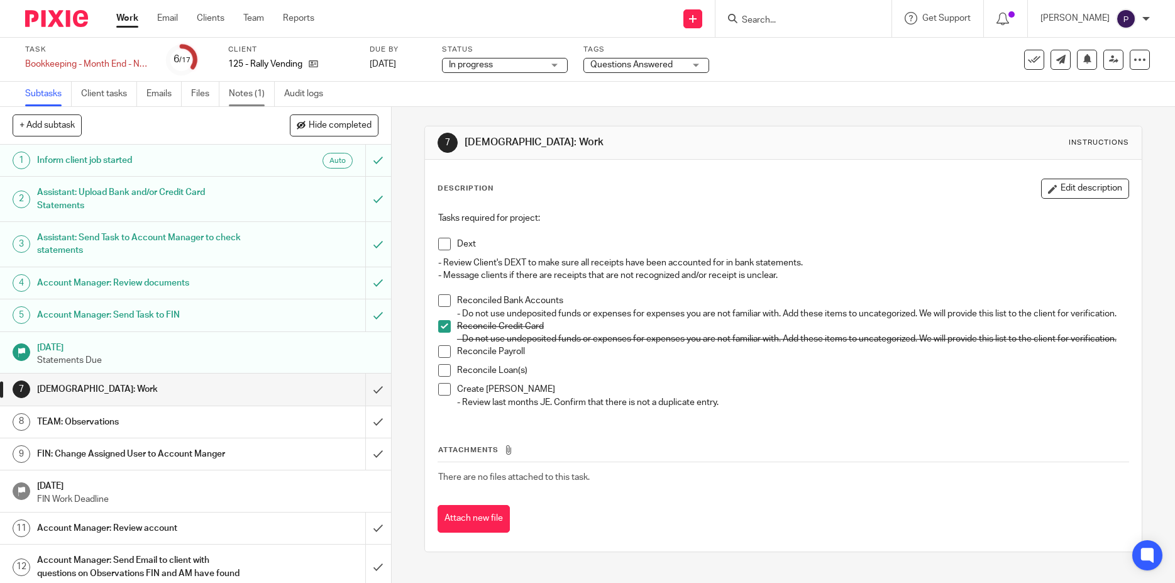
click at [250, 93] on link "Notes (1)" at bounding box center [252, 94] width 46 height 25
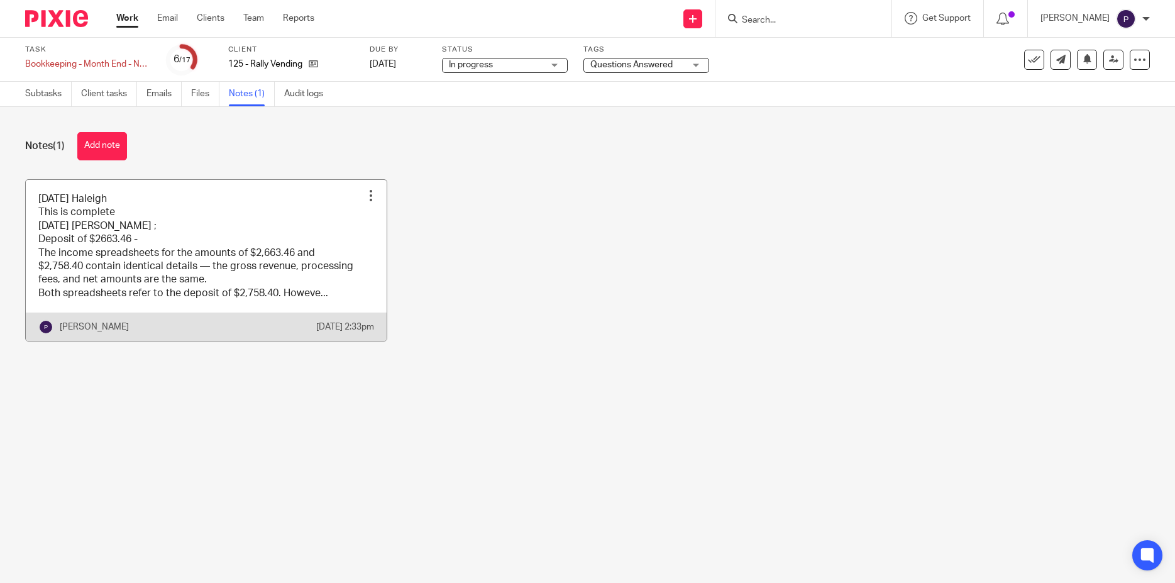
click at [204, 219] on link at bounding box center [206, 261] width 361 height 162
